Goal: Check status: Check status

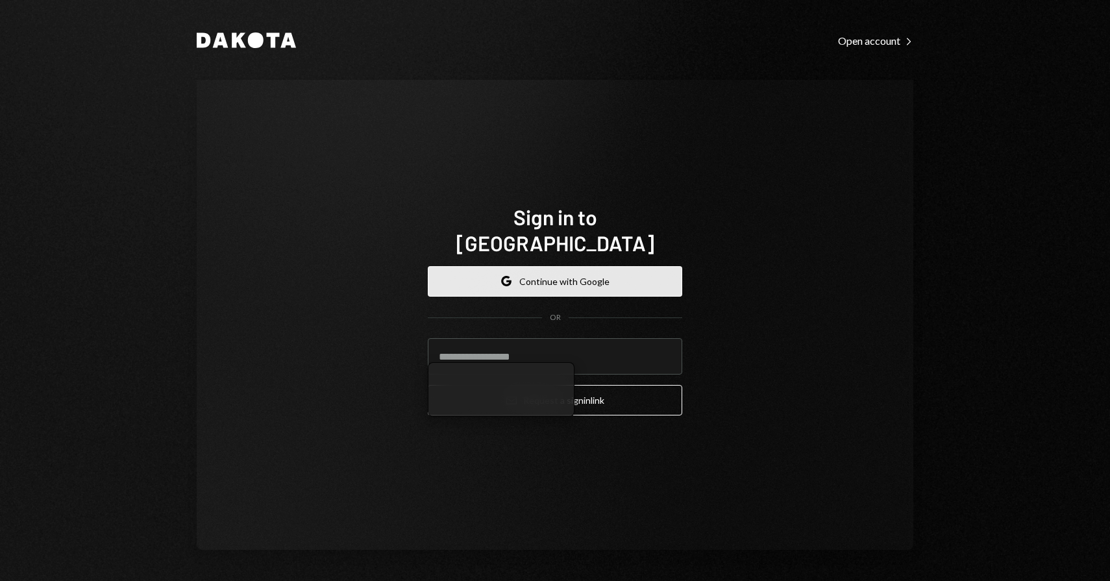
click at [516, 276] on button "Google Continue with Google" at bounding box center [555, 281] width 254 height 30
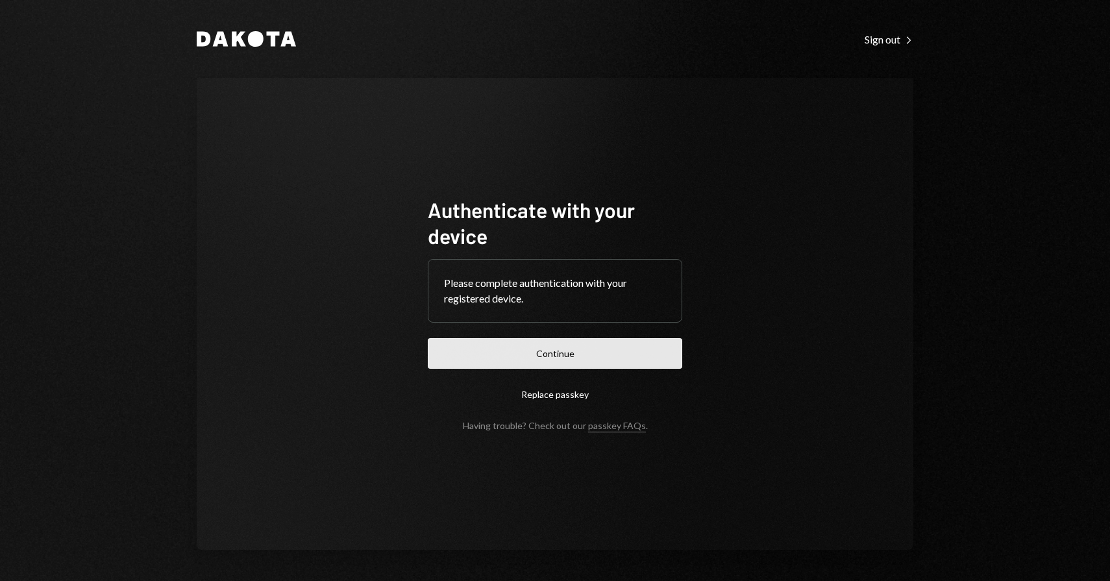
click at [547, 348] on button "Continue" at bounding box center [555, 353] width 254 height 30
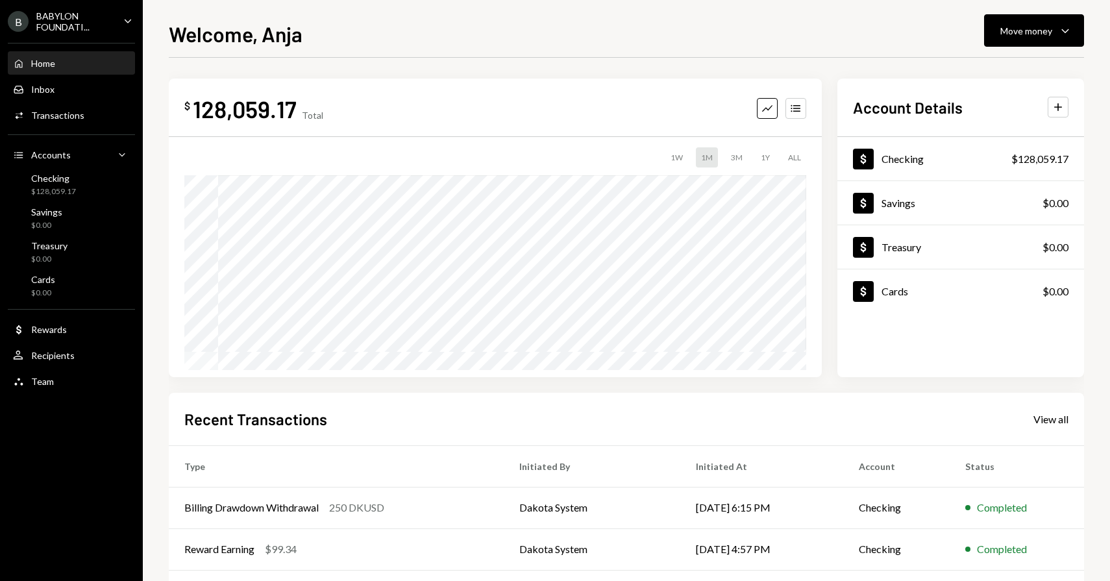
click at [94, 24] on div "BABYLON FOUNDATI..." at bounding box center [74, 21] width 77 height 22
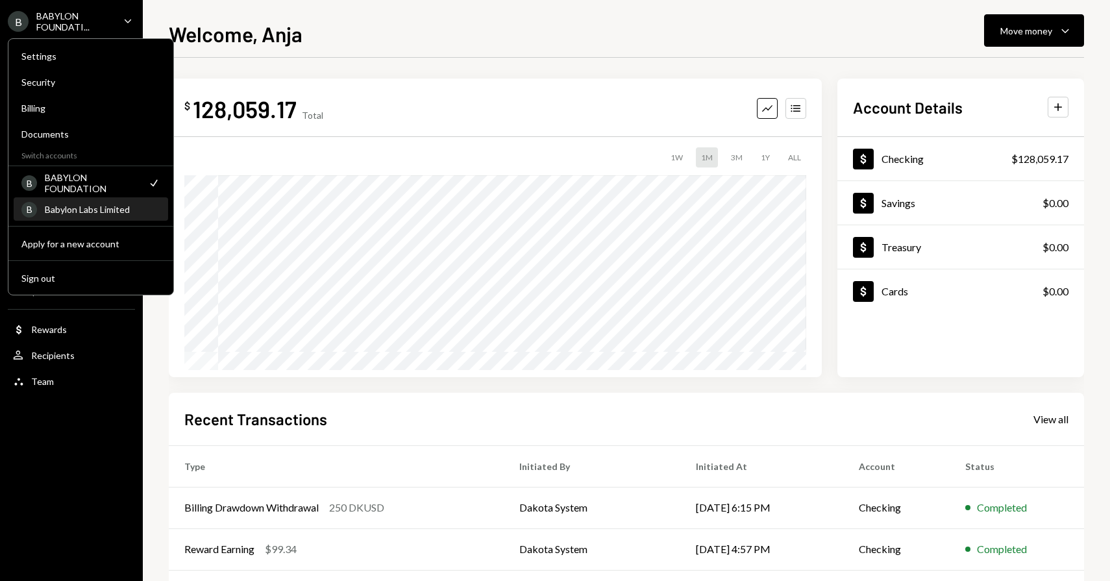
click at [73, 206] on div "Babylon Labs Limited" at bounding box center [102, 209] width 115 height 11
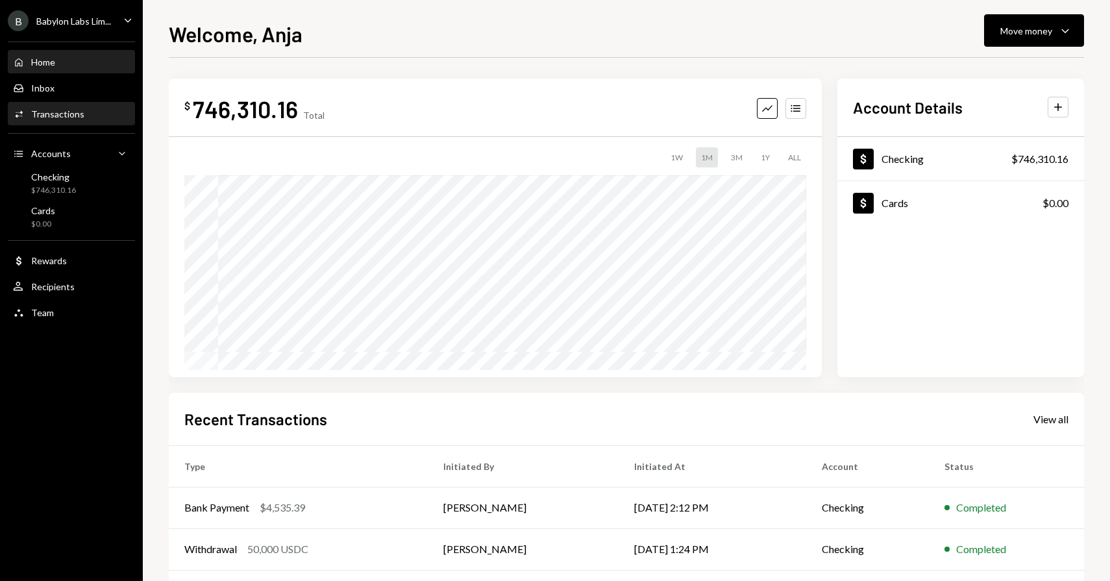
click at [106, 115] on div "Activities Transactions" at bounding box center [71, 114] width 117 height 12
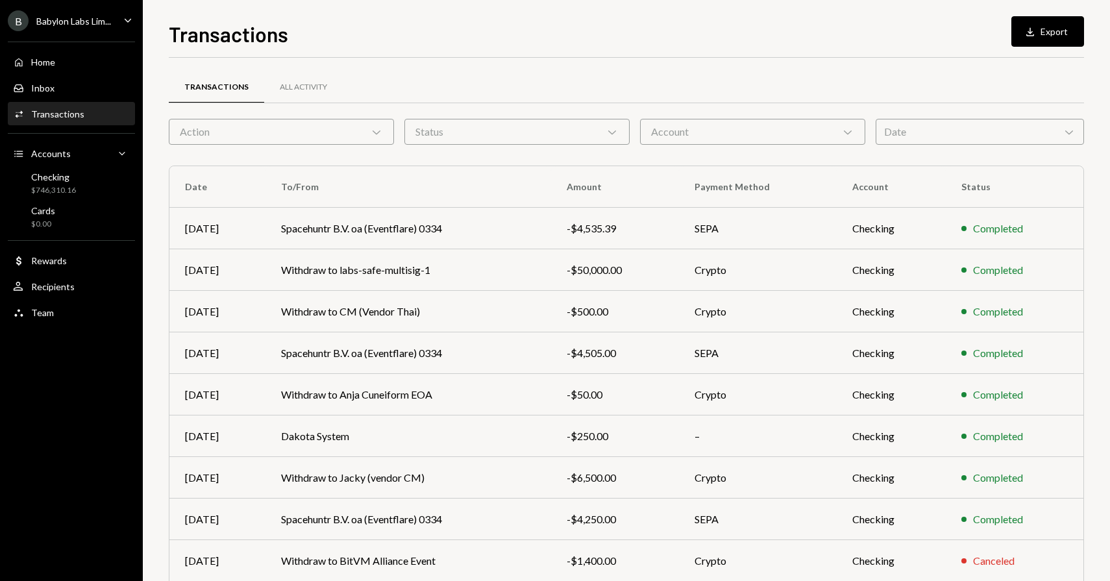
click at [960, 142] on div "Date Chevron Down" at bounding box center [979, 132] width 208 height 26
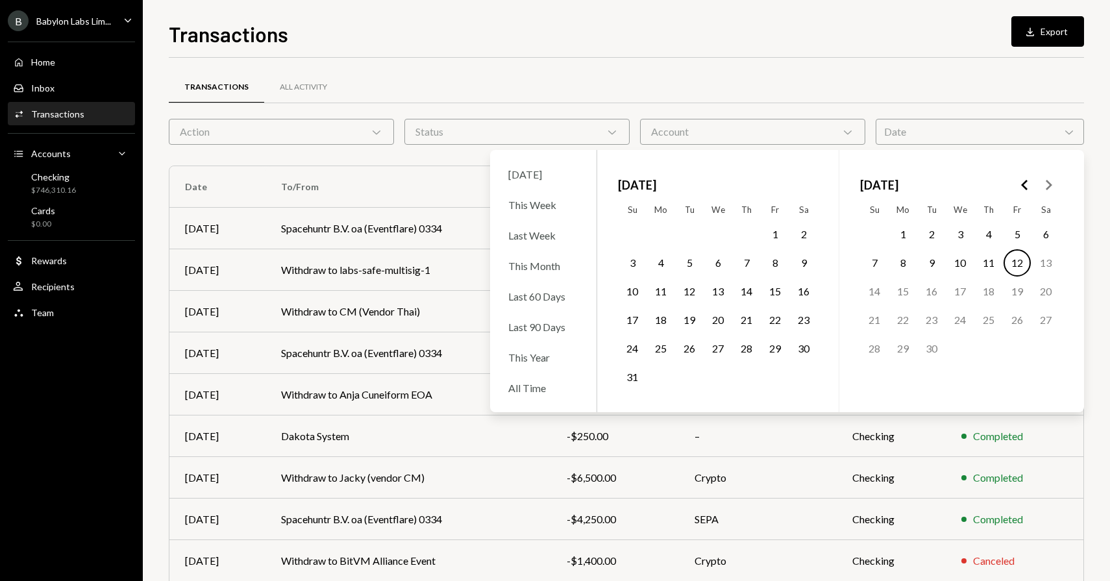
click at [1021, 186] on icon "Go to the Previous Month" at bounding box center [1025, 185] width 16 height 16
click at [1021, 185] on icon "Go to the Previous Month" at bounding box center [1025, 185] width 16 height 16
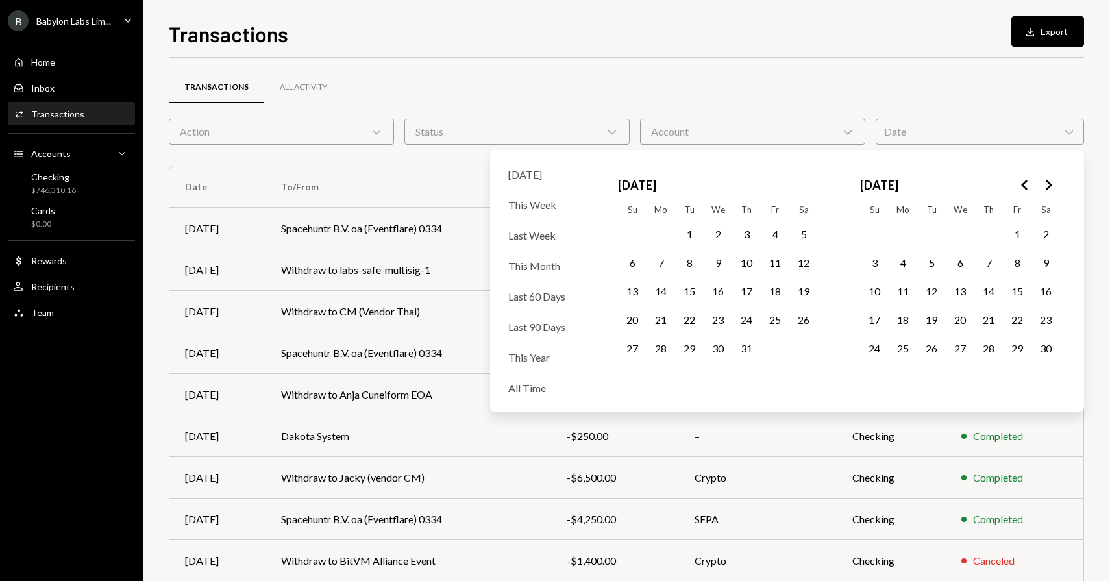
click at [1021, 185] on icon "Go to the Previous Month" at bounding box center [1025, 185] width 16 height 16
click at [1051, 186] on icon "Go to the Next Month" at bounding box center [1048, 185] width 16 height 16
click at [771, 263] on button "8" at bounding box center [774, 262] width 27 height 27
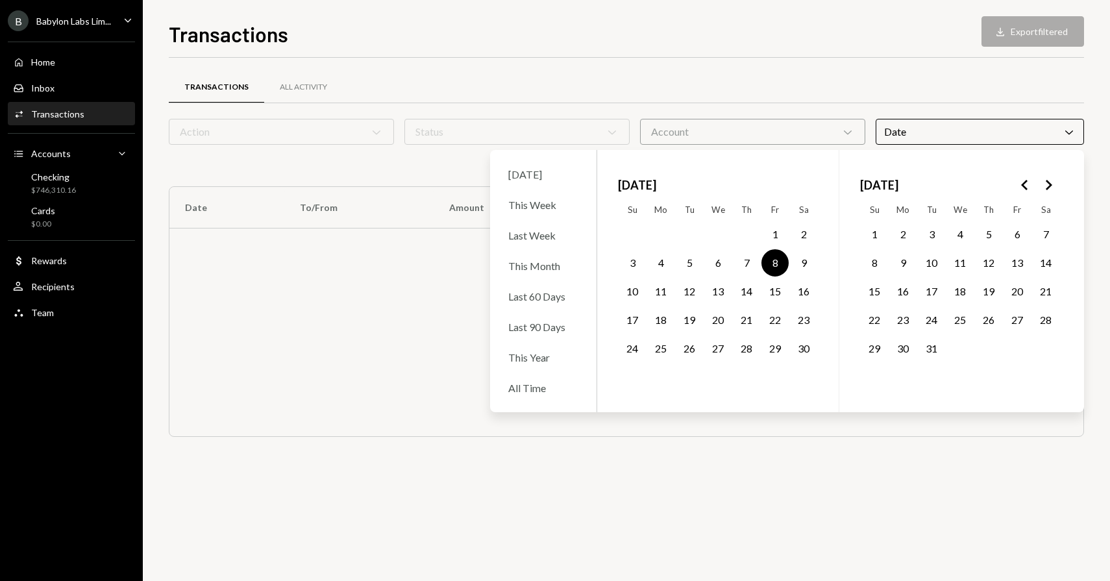
click at [522, 82] on div "Transactions All Activity" at bounding box center [626, 87] width 915 height 33
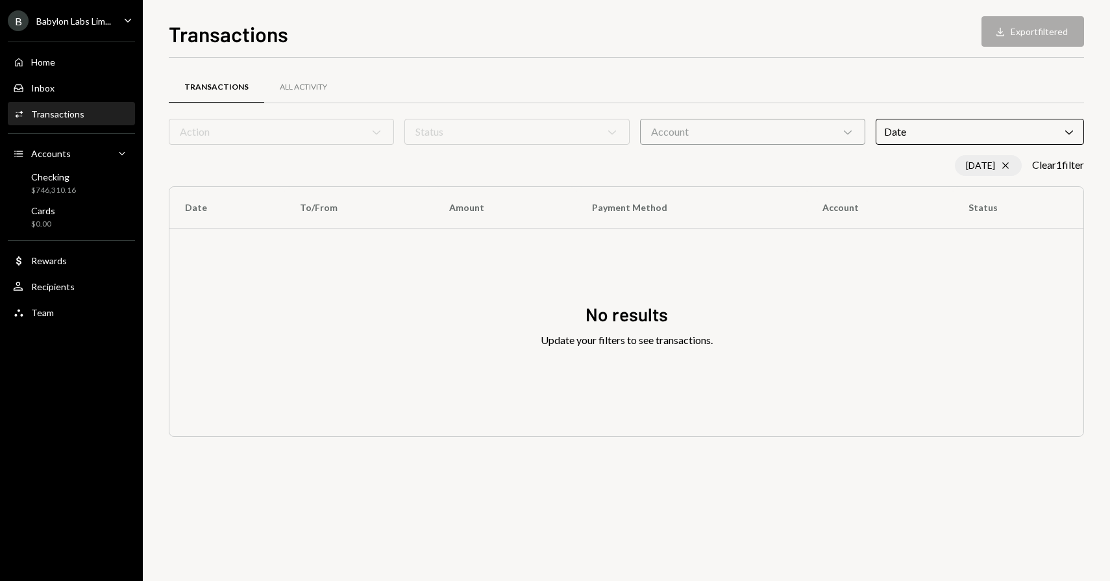
click at [1006, 168] on div "11/08/24 Cross" at bounding box center [987, 165] width 67 height 21
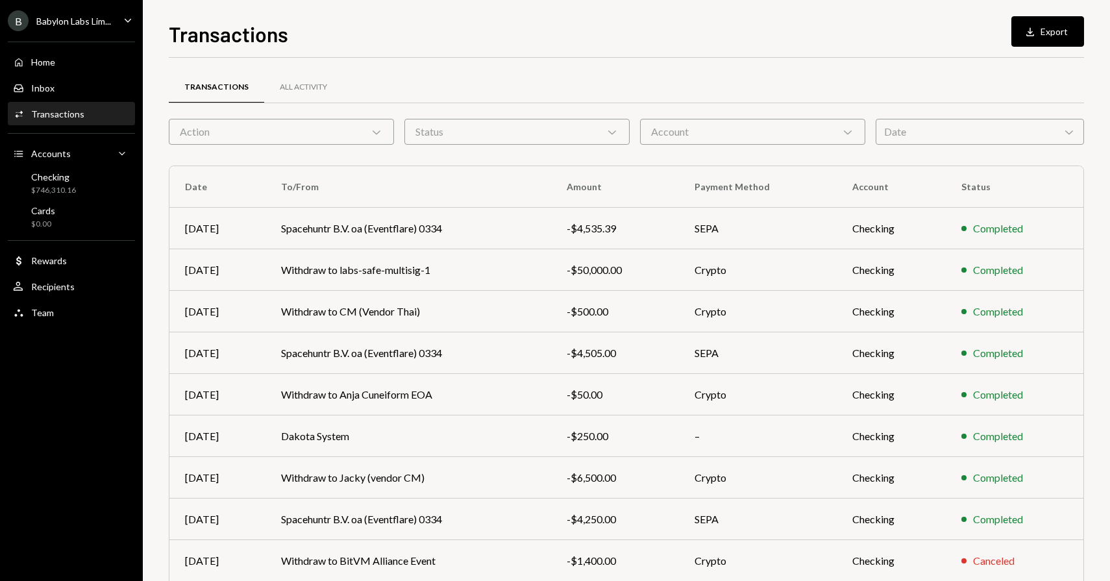
click at [1015, 136] on div "Date Chevron Down" at bounding box center [979, 132] width 208 height 26
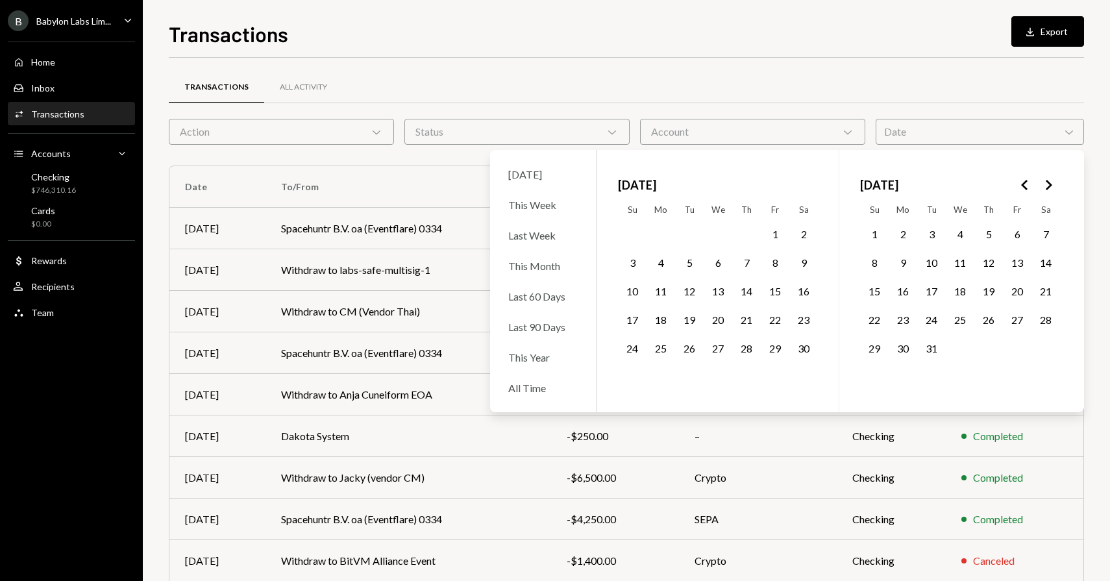
click at [1024, 184] on icon "Go to the Previous Month" at bounding box center [1025, 185] width 16 height 16
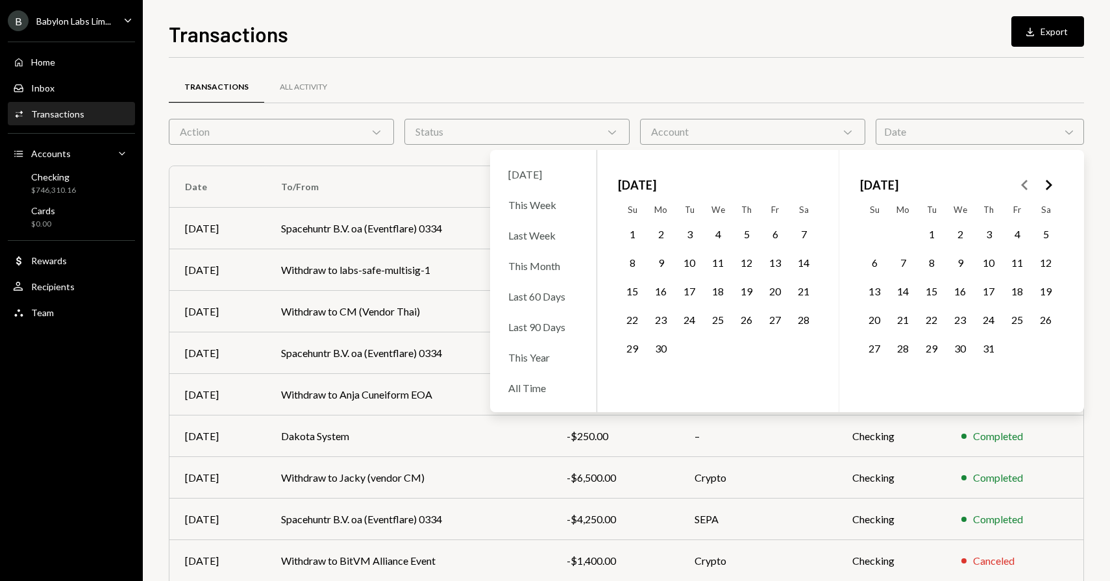
click at [1045, 188] on icon "Go to the Next Month" at bounding box center [1048, 185] width 16 height 16
click at [688, 316] on button "21" at bounding box center [688, 319] width 27 height 27
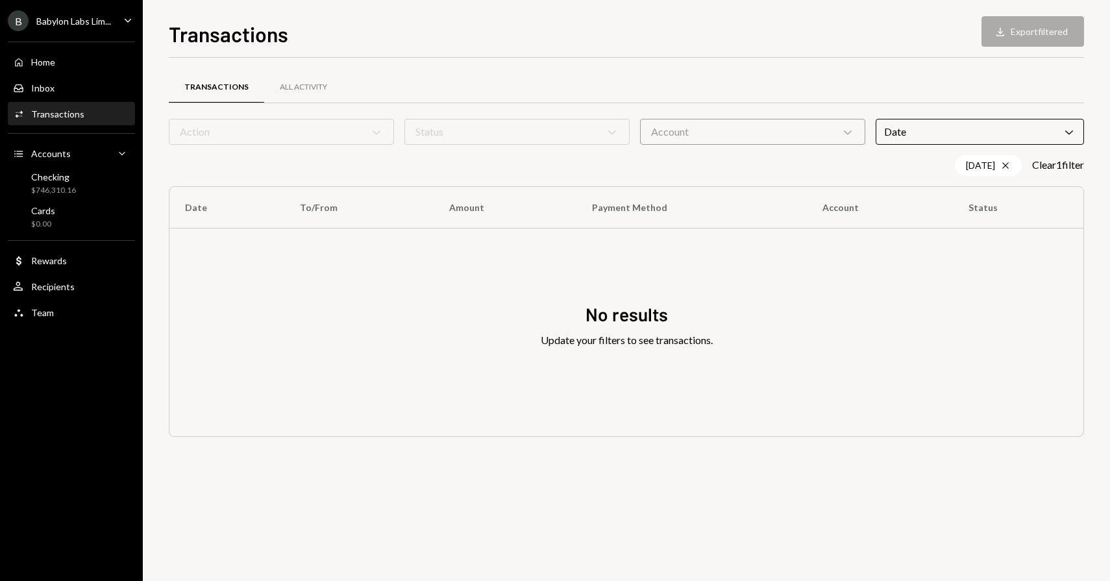
click at [638, 44] on div "Transactions Download Export filtered" at bounding box center [626, 32] width 915 height 29
